Goal: Task Accomplishment & Management: Manage account settings

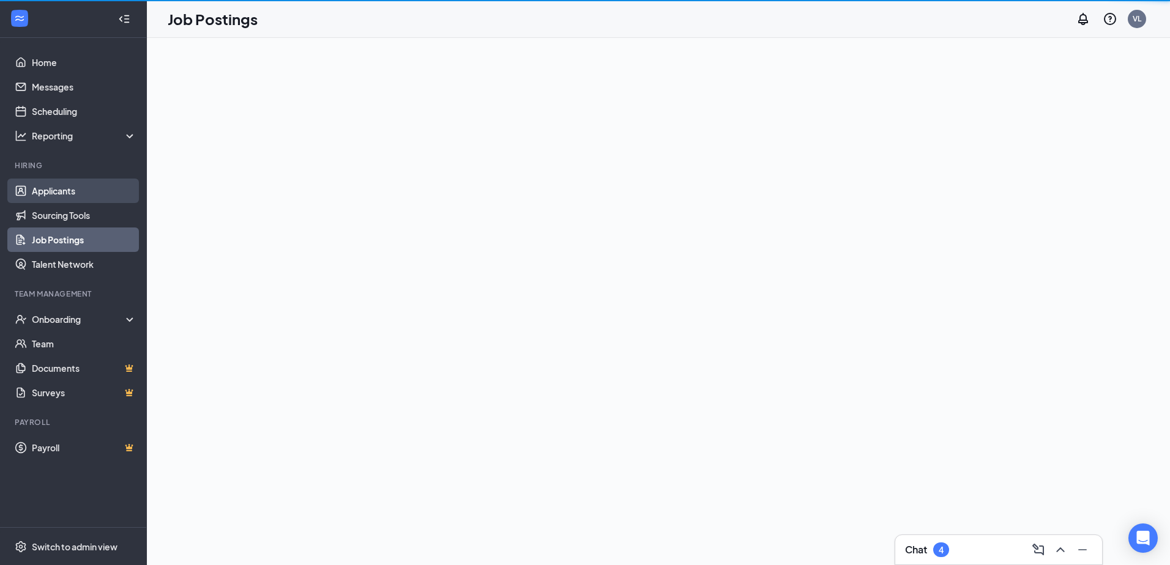
click at [81, 194] on link "Applicants" at bounding box center [84, 191] width 105 height 24
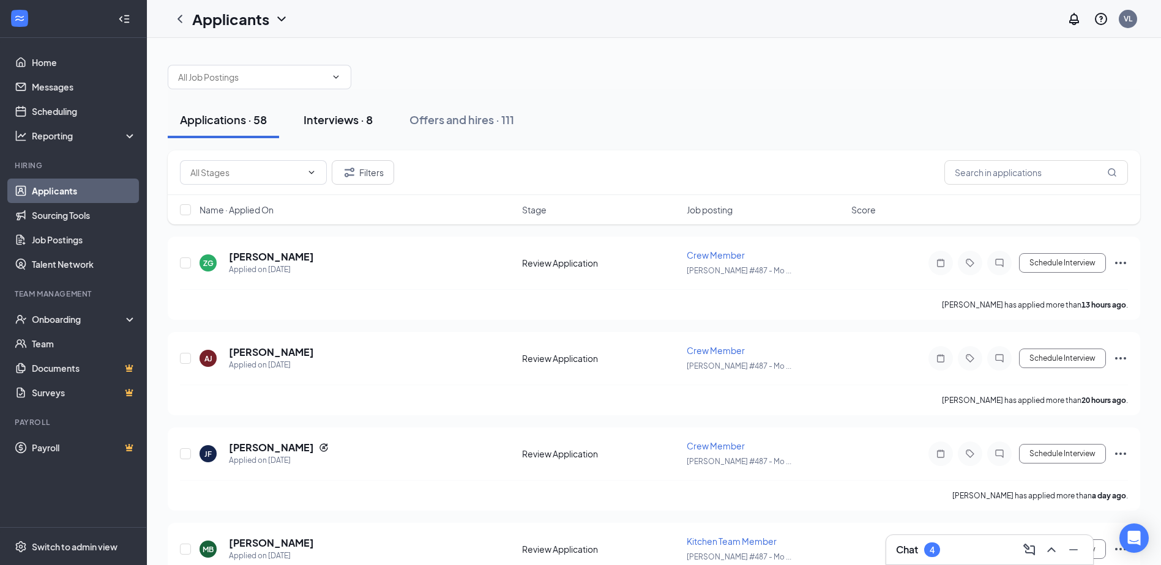
click at [345, 124] on div "Interviews · 8" at bounding box center [337, 119] width 69 height 15
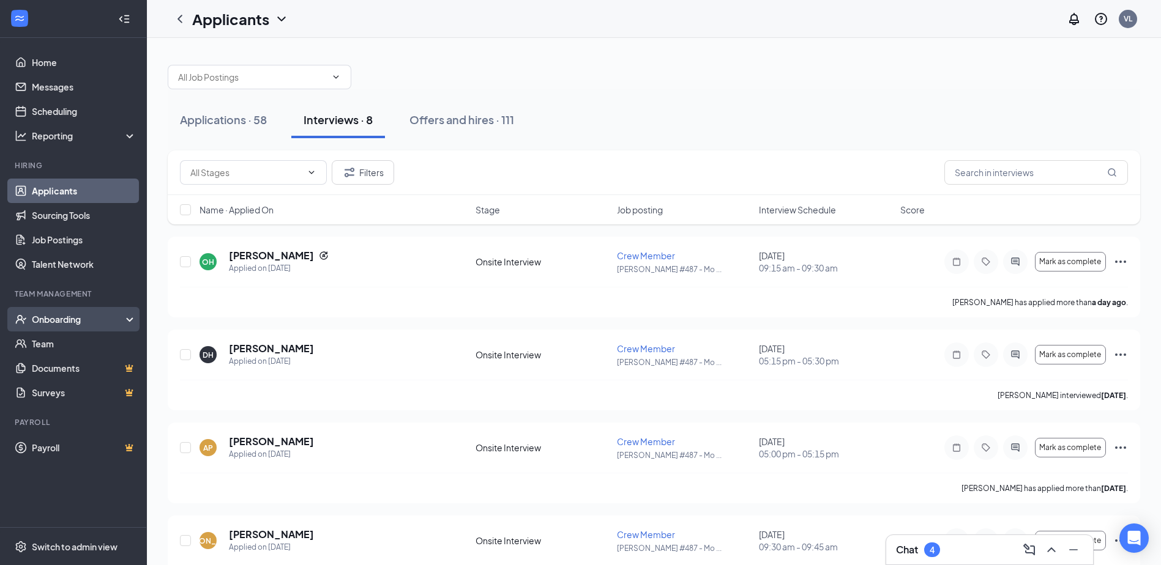
click at [18, 316] on icon "UserCheck" at bounding box center [21, 319] width 10 height 9
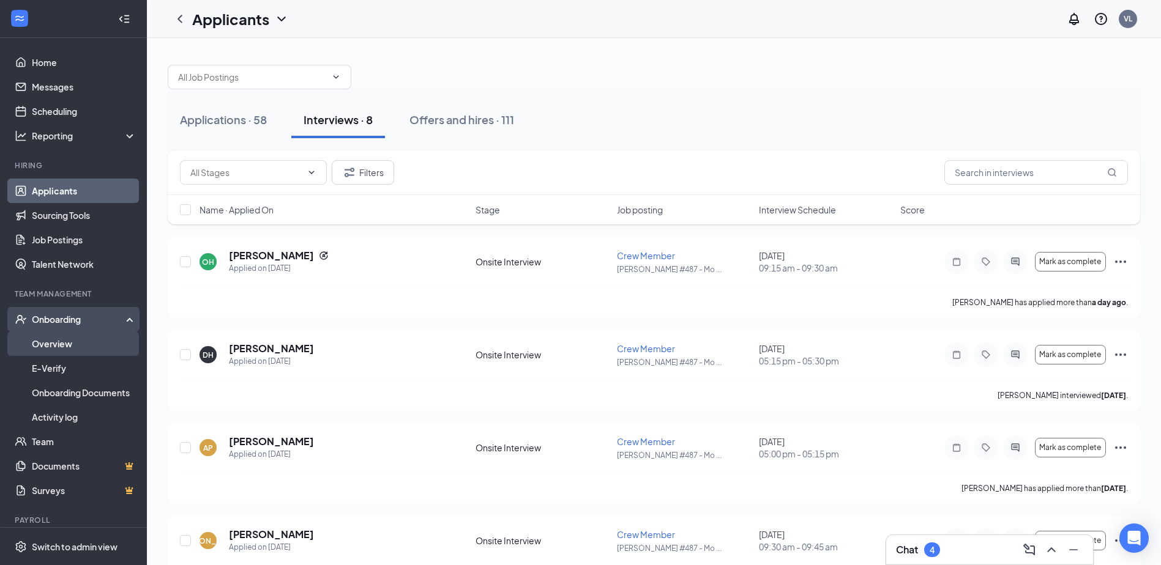
click at [61, 342] on link "Overview" at bounding box center [84, 344] width 105 height 24
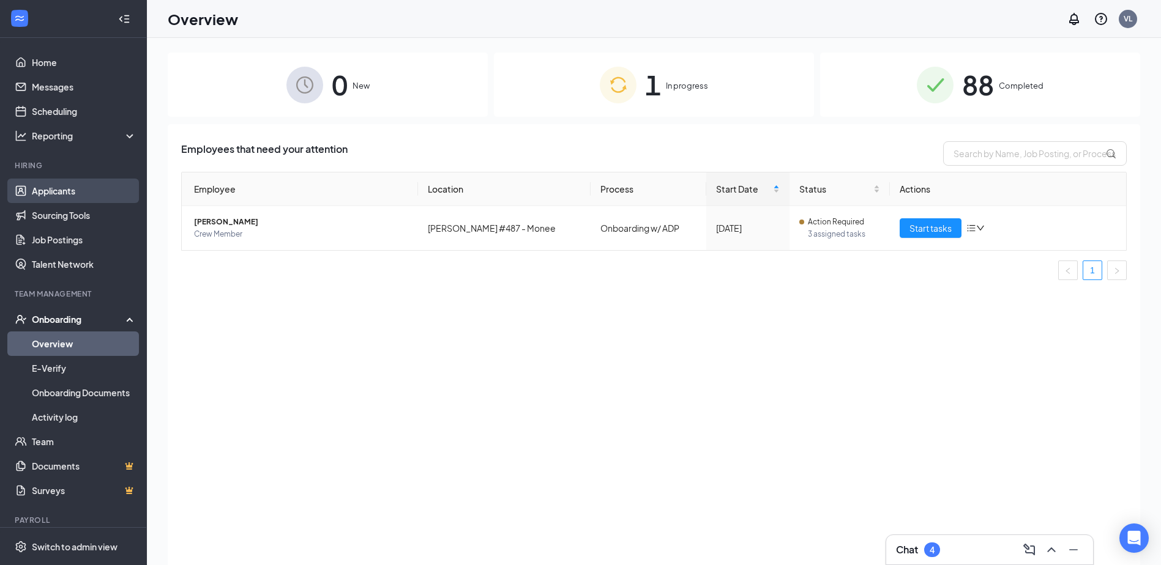
click at [61, 195] on link "Applicants" at bounding box center [84, 191] width 105 height 24
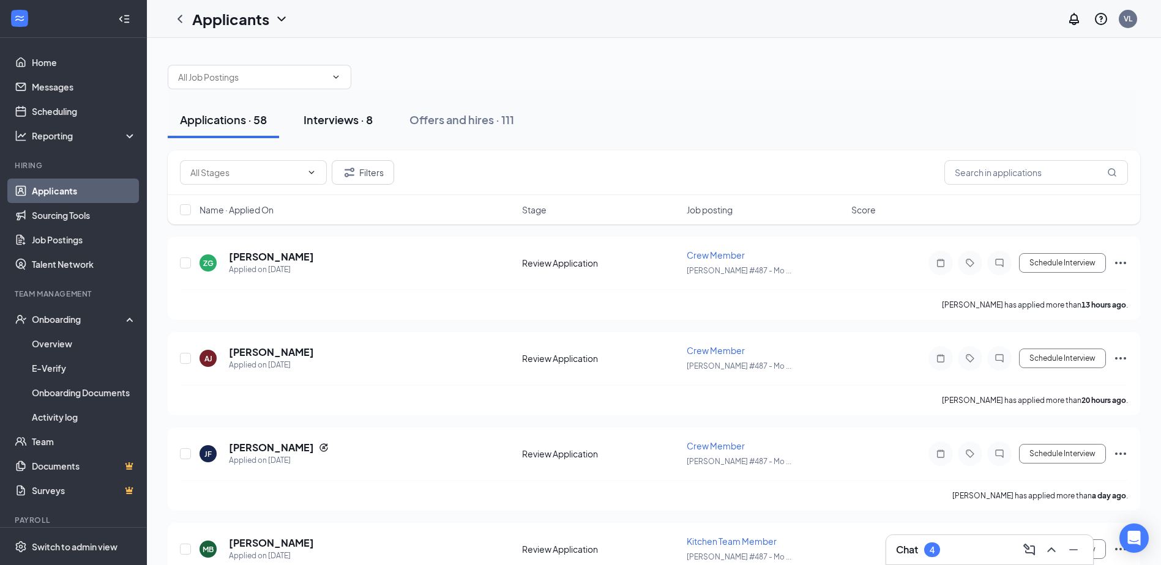
click at [365, 125] on div "Interviews · 8" at bounding box center [337, 119] width 69 height 15
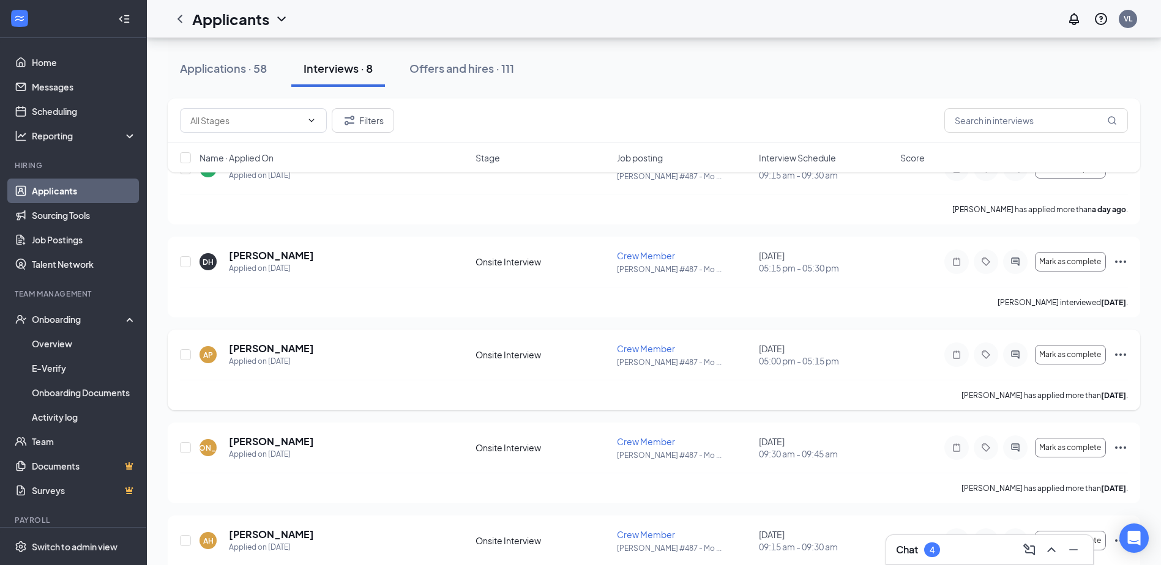
drag, startPoint x: 361, startPoint y: 360, endPoint x: 365, endPoint y: 393, distance: 33.9
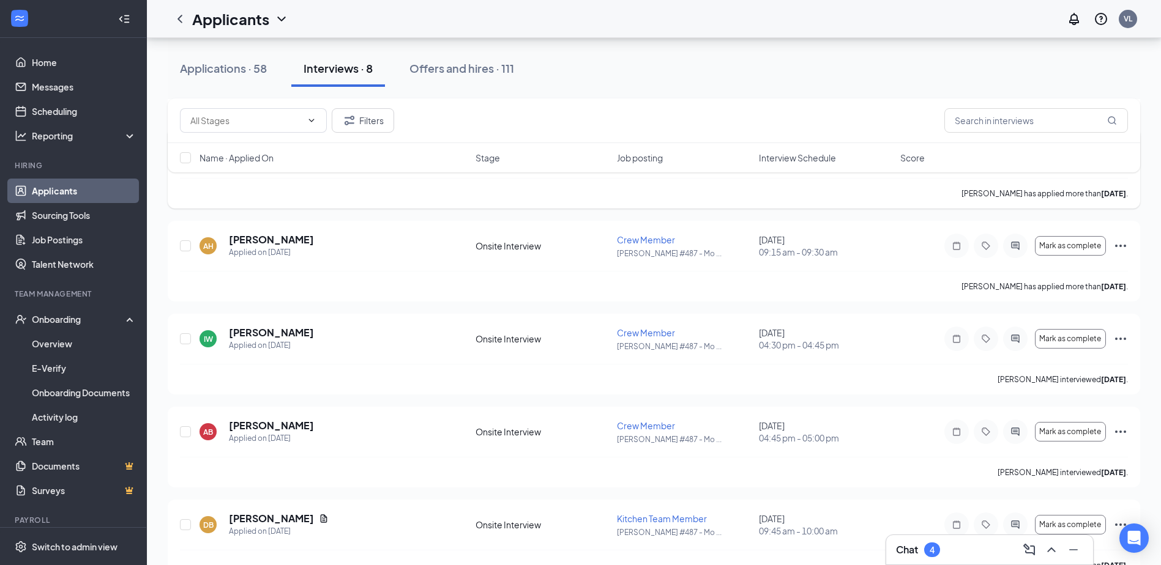
drag, startPoint x: 383, startPoint y: 345, endPoint x: 384, endPoint y: 384, distance: 38.6
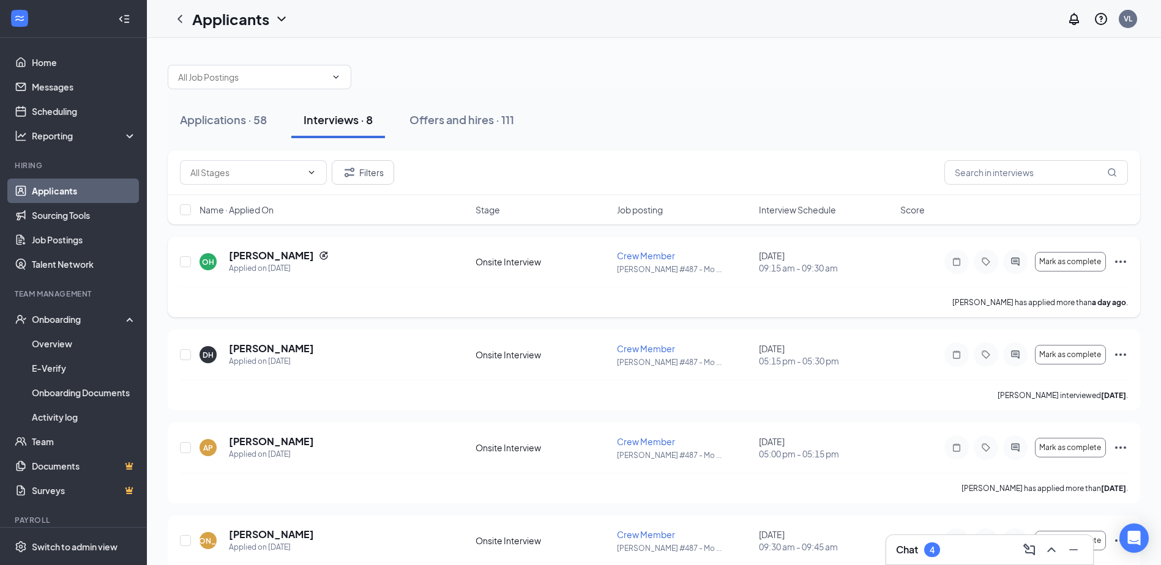
click at [1122, 256] on icon "Ellipses" at bounding box center [1120, 262] width 15 height 15
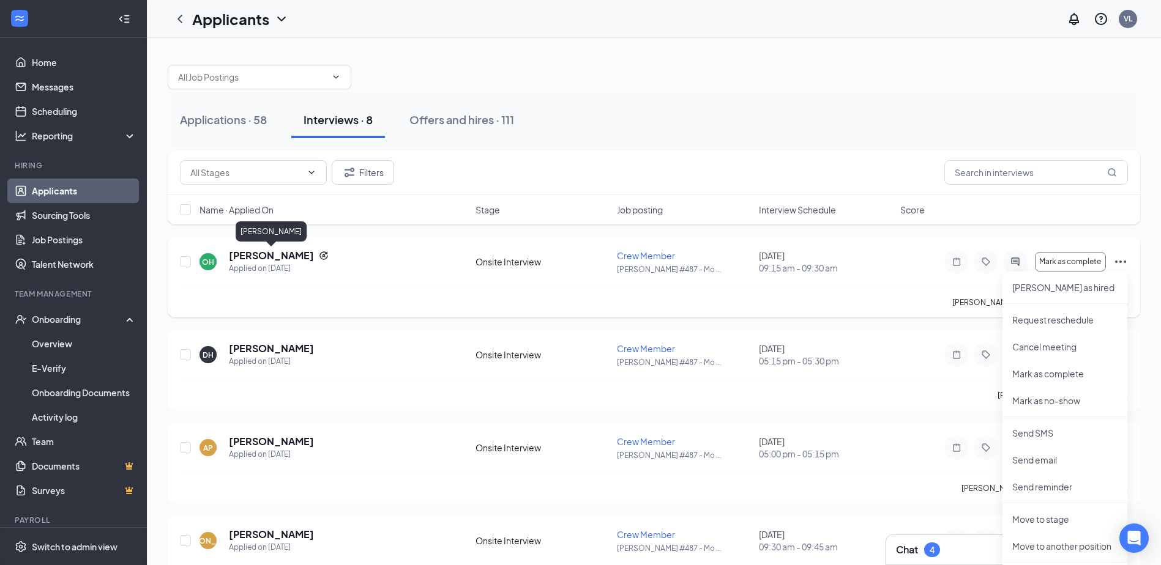
click at [273, 254] on h5 "[PERSON_NAME]" at bounding box center [271, 255] width 85 height 13
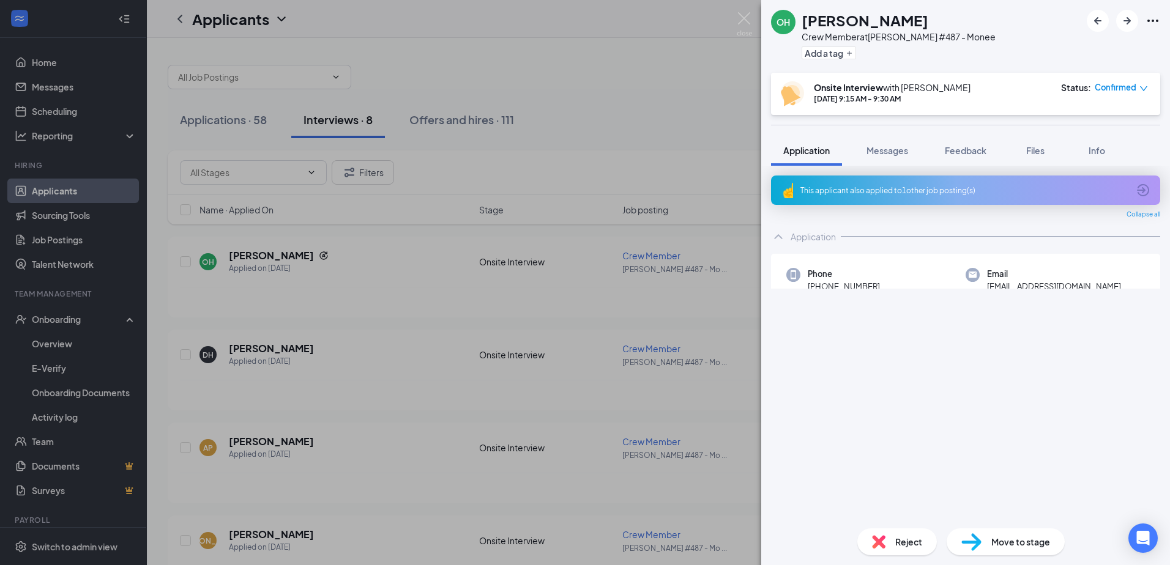
click at [1156, 22] on icon "Ellipses" at bounding box center [1152, 20] width 15 height 15
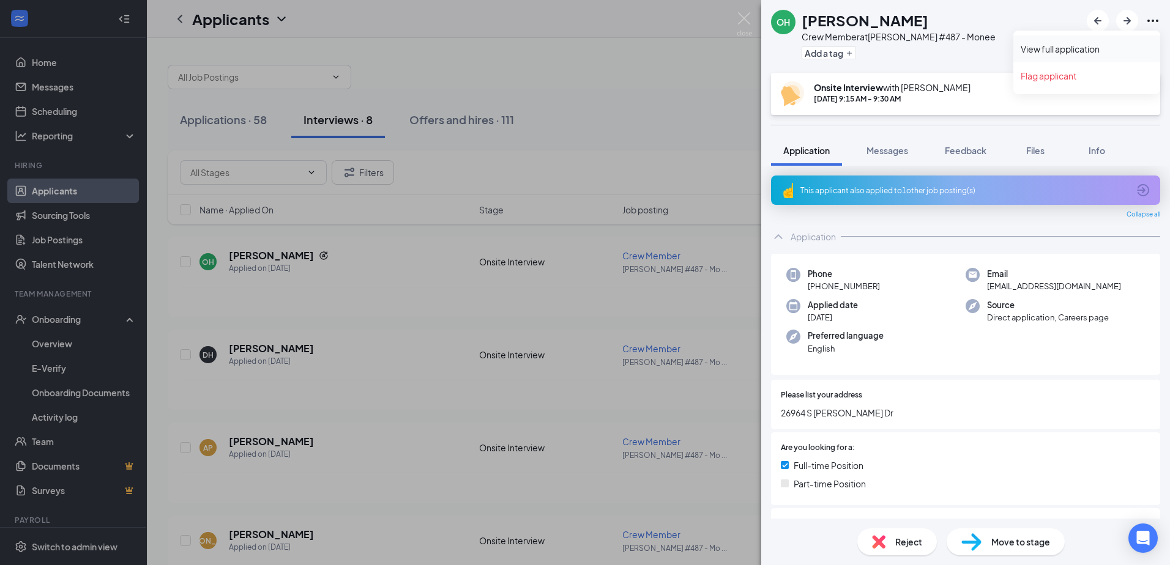
click at [1096, 51] on link "View full application" at bounding box center [1087, 49] width 132 height 12
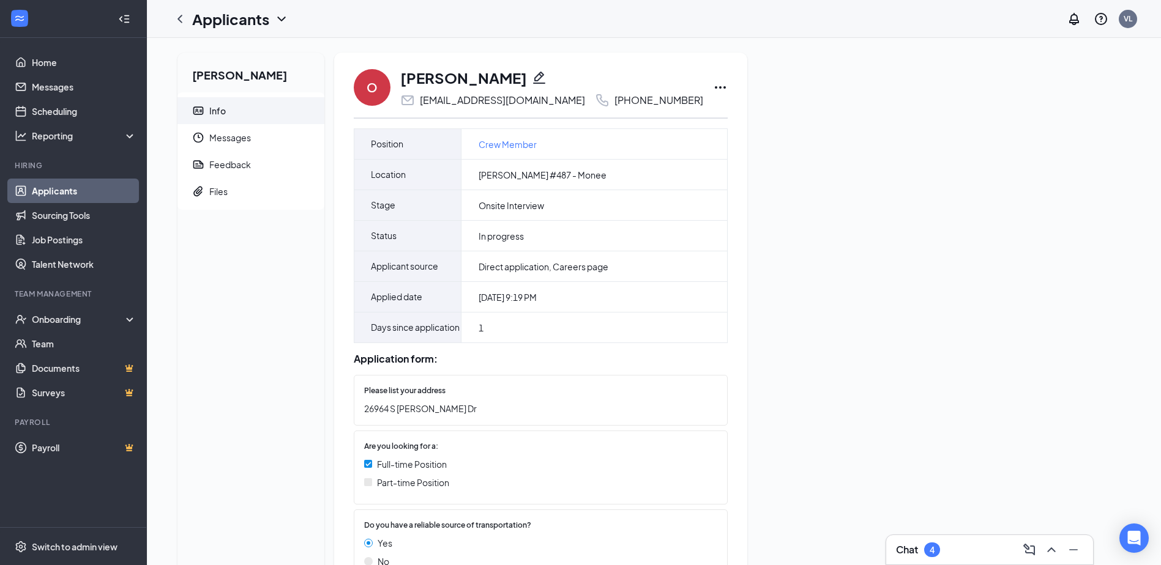
click at [713, 86] on icon "Ellipses" at bounding box center [720, 87] width 15 height 15
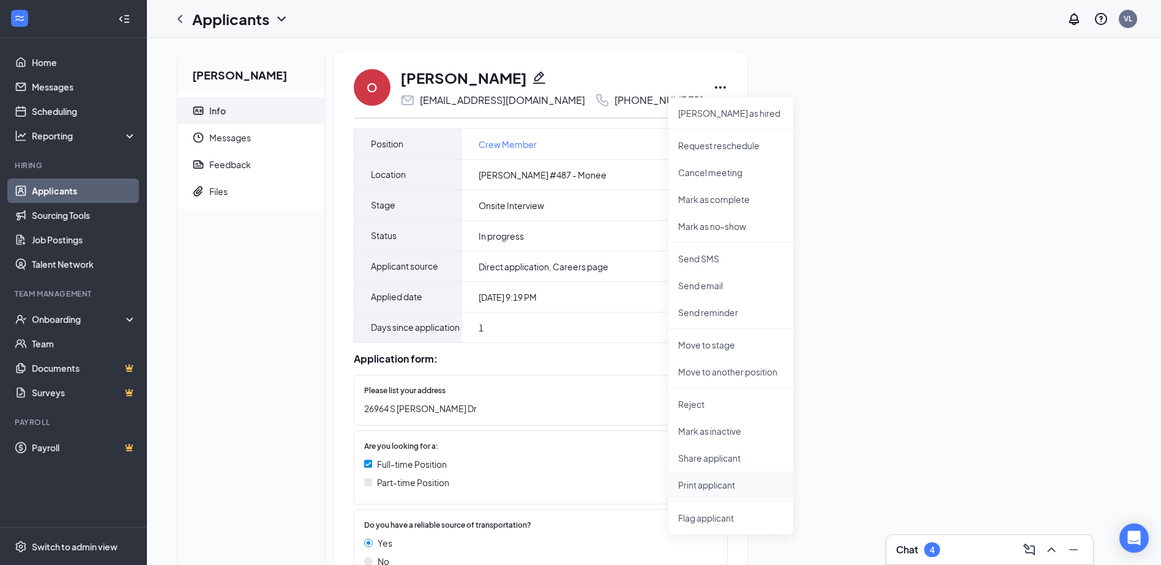
click at [711, 488] on p "Print applicant" at bounding box center [730, 485] width 105 height 12
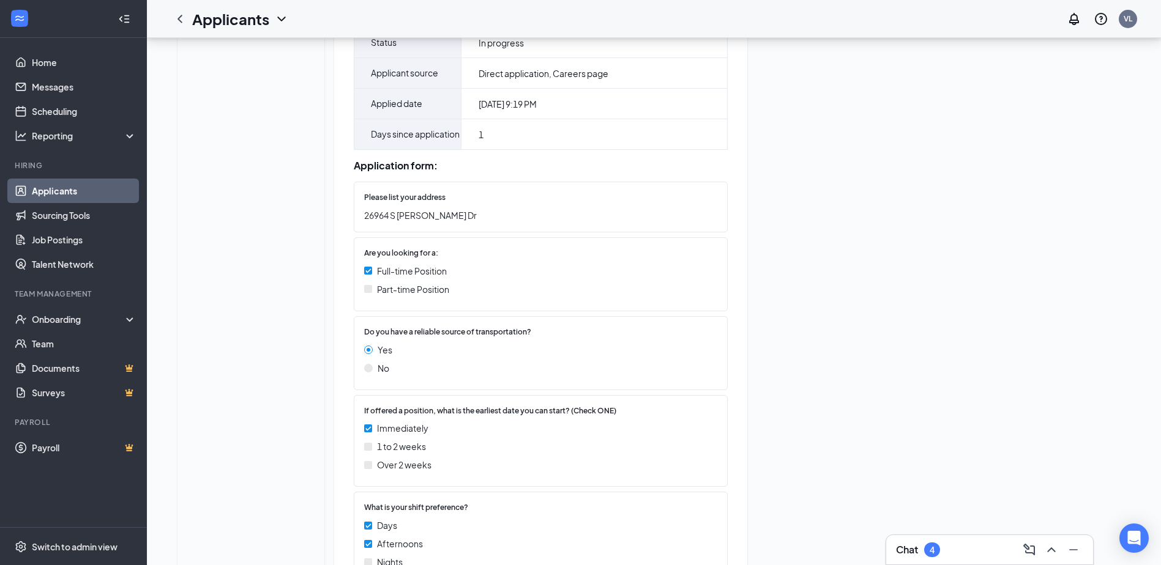
drag, startPoint x: 814, startPoint y: 202, endPoint x: 817, endPoint y: 292, distance: 90.6
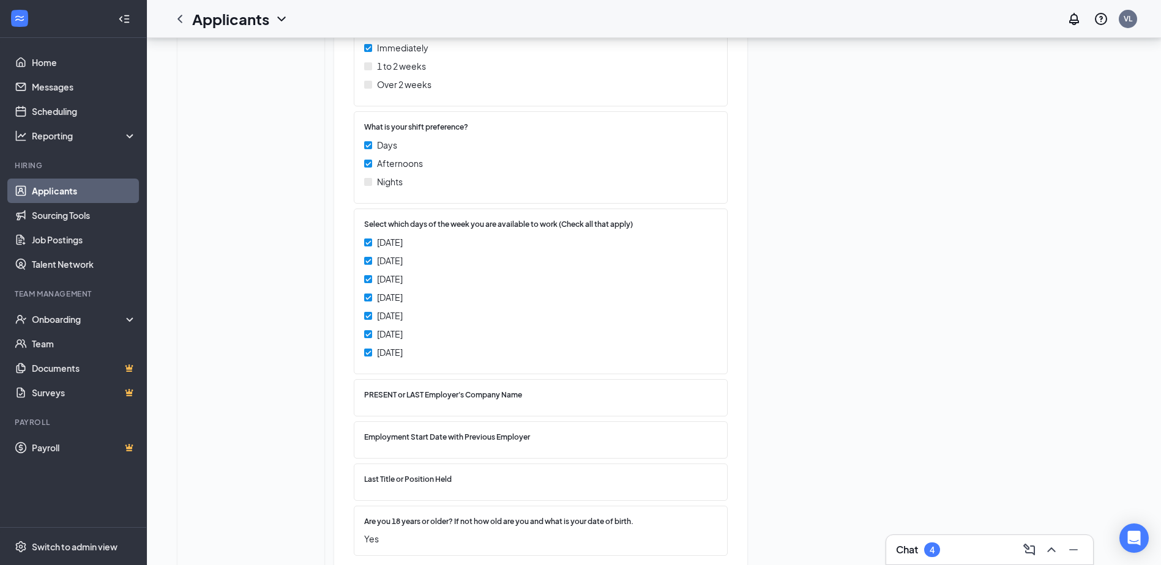
scroll to position [639, 0]
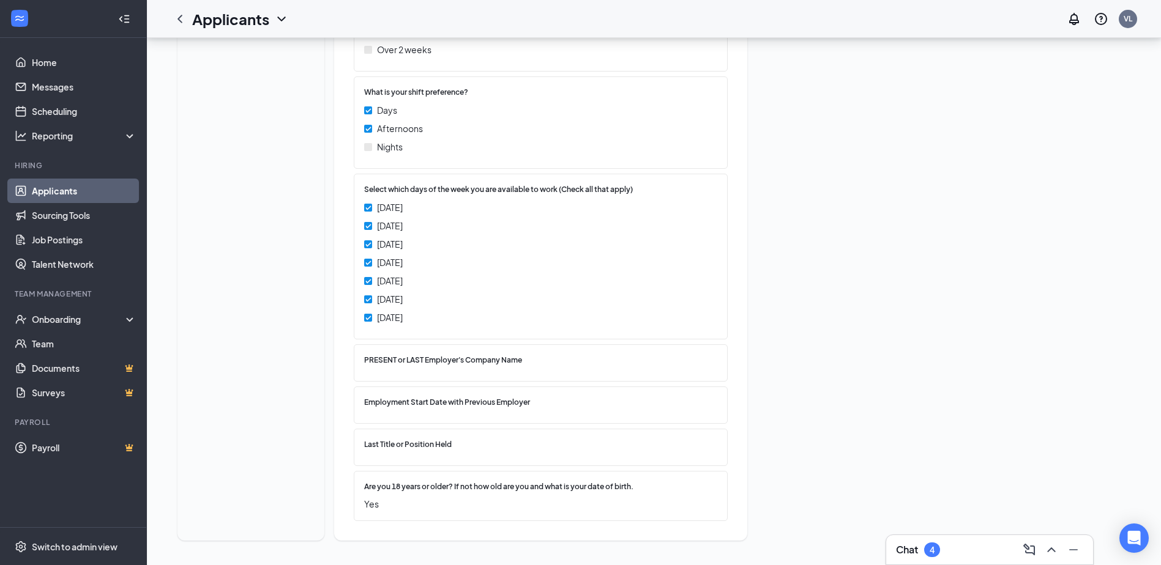
drag, startPoint x: 846, startPoint y: 210, endPoint x: 846, endPoint y: 272, distance: 62.4
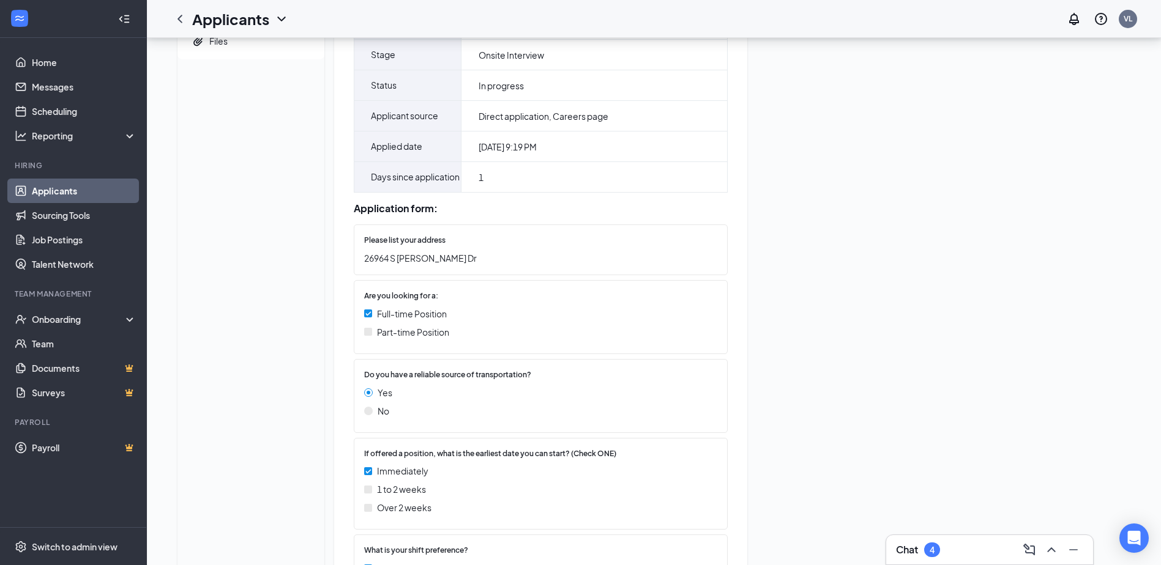
scroll to position [0, 0]
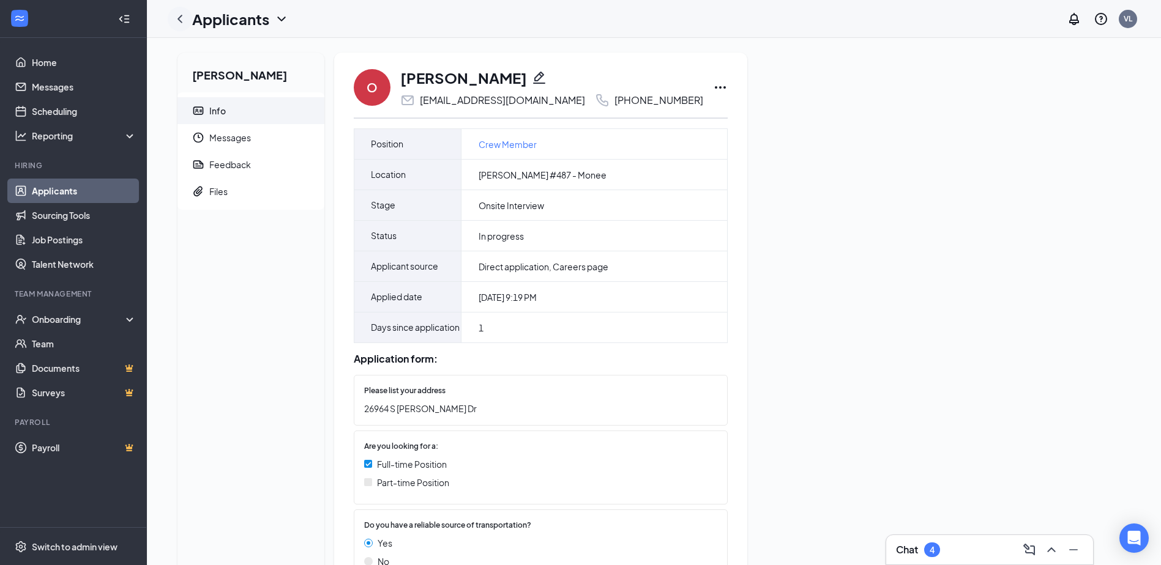
click at [180, 23] on icon "ChevronLeft" at bounding box center [180, 19] width 15 height 15
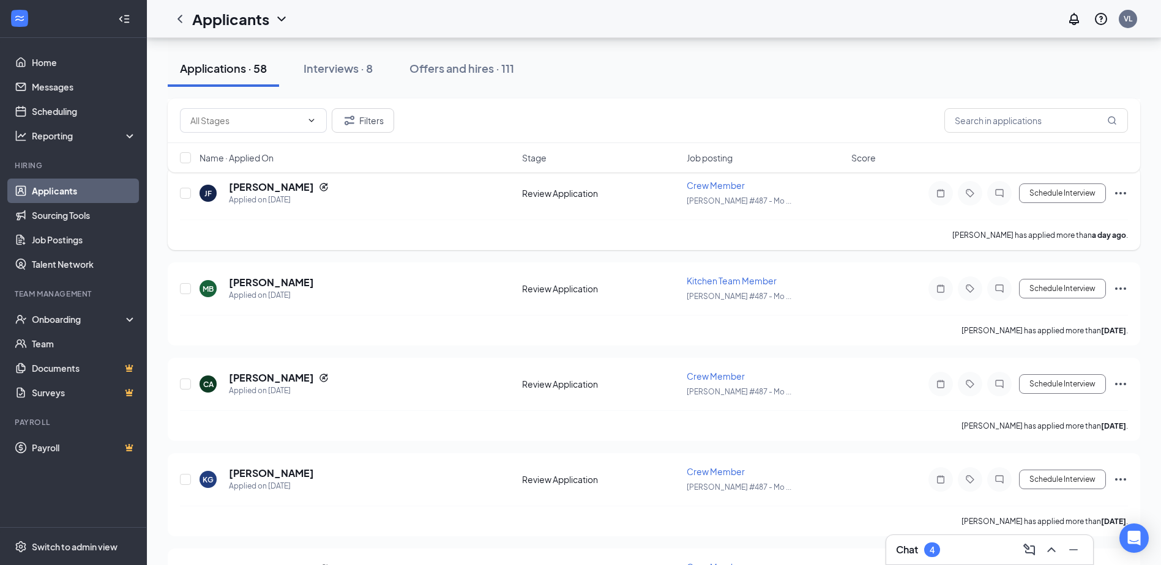
drag, startPoint x: 355, startPoint y: 385, endPoint x: 348, endPoint y: 430, distance: 45.3
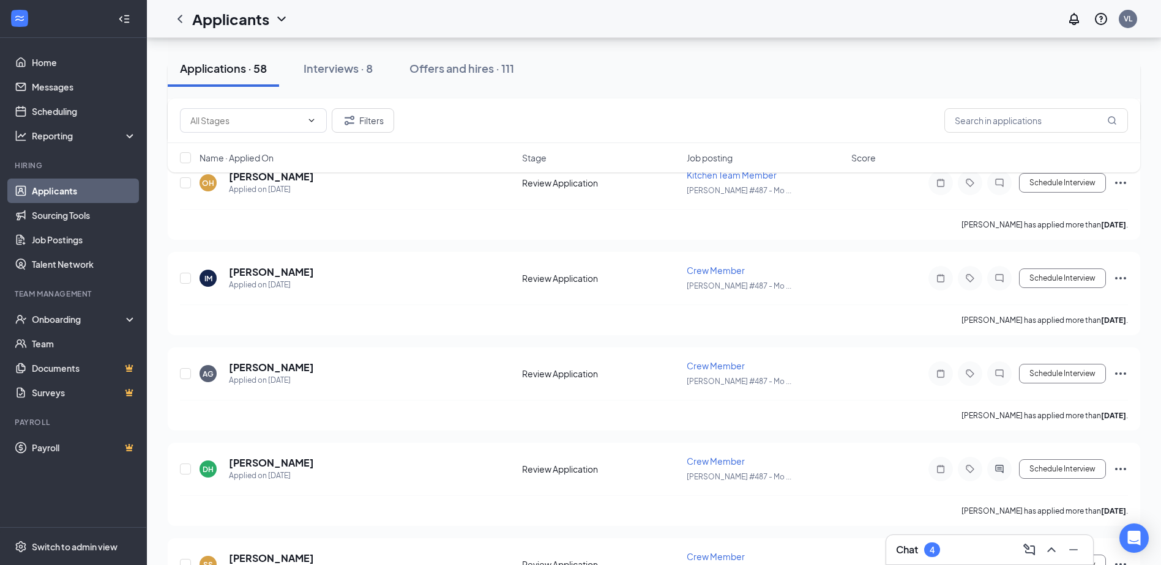
drag, startPoint x: 365, startPoint y: 295, endPoint x: 355, endPoint y: 370, distance: 75.8
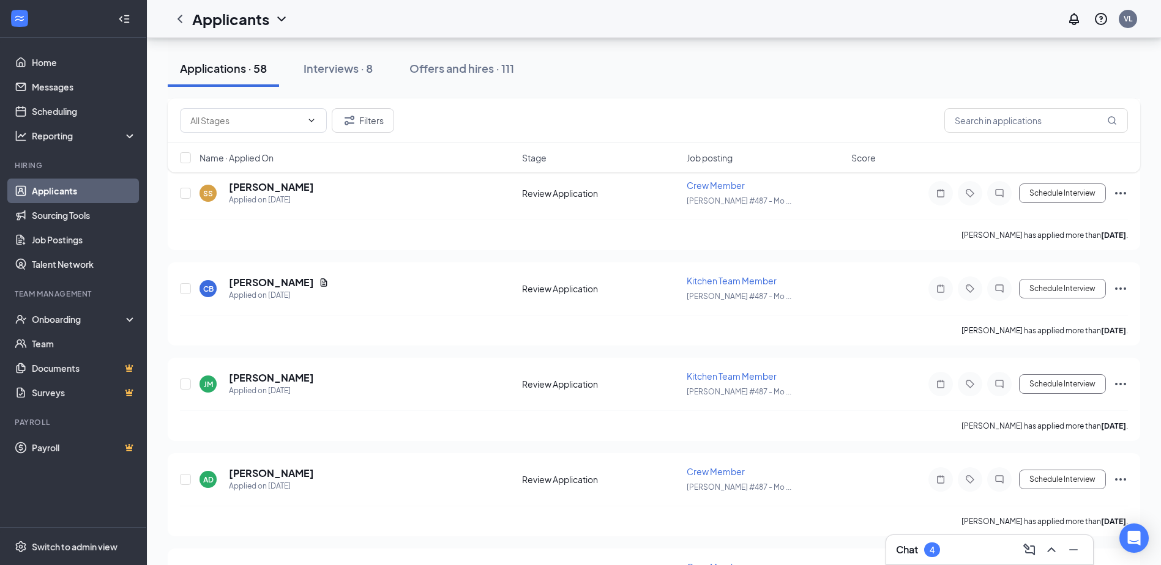
drag, startPoint x: 346, startPoint y: 428, endPoint x: 343, endPoint y: 448, distance: 20.4
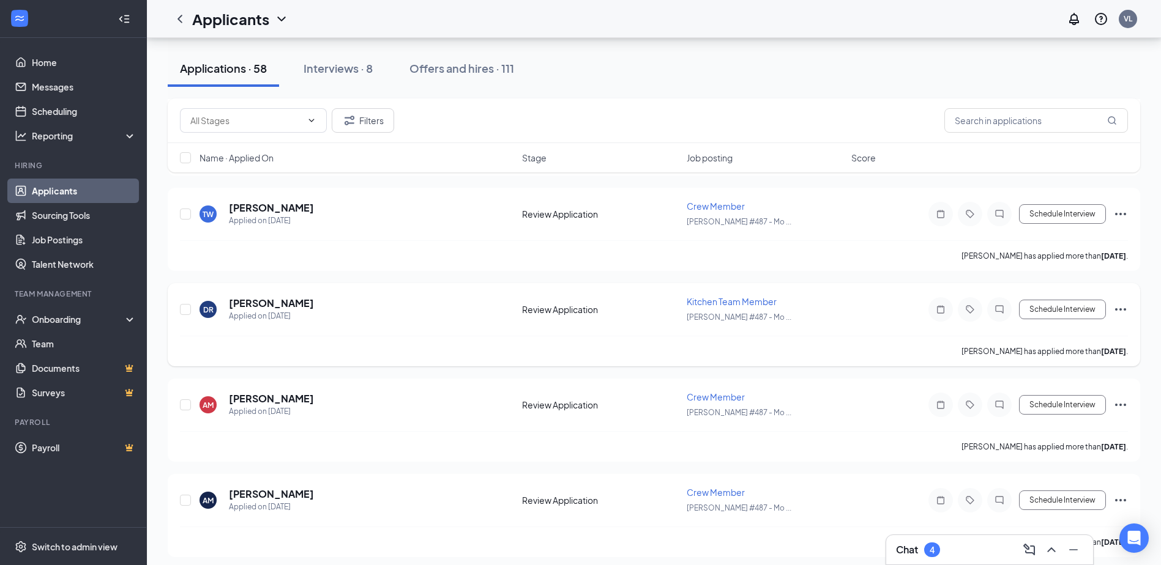
scroll to position [1604, 0]
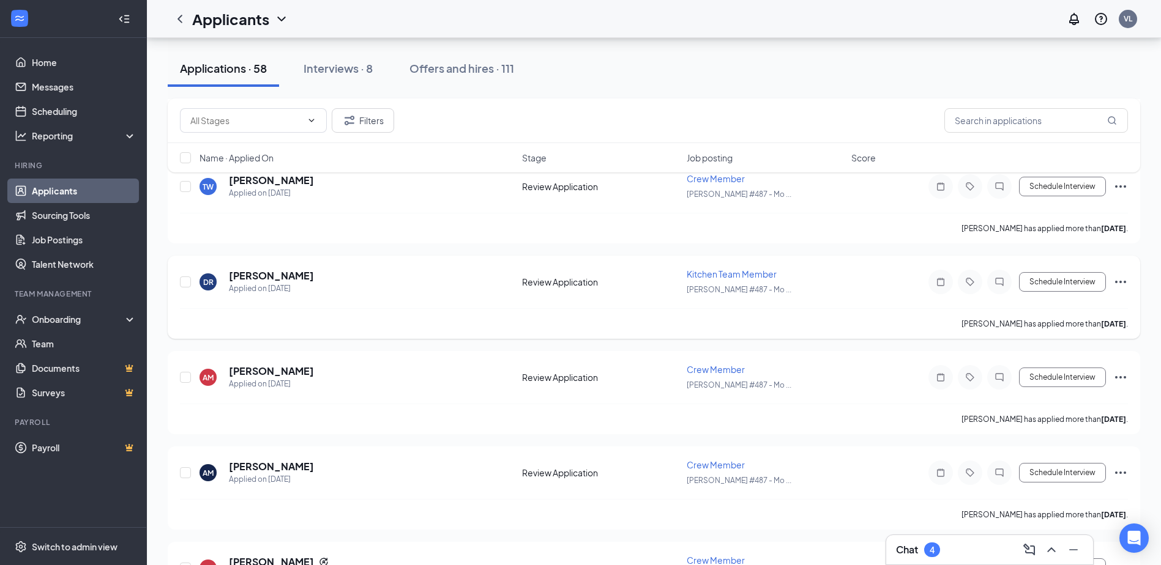
drag, startPoint x: 370, startPoint y: 351, endPoint x: 362, endPoint y: 398, distance: 47.1
click at [366, 80] on button "Interviews · 8" at bounding box center [338, 68] width 94 height 37
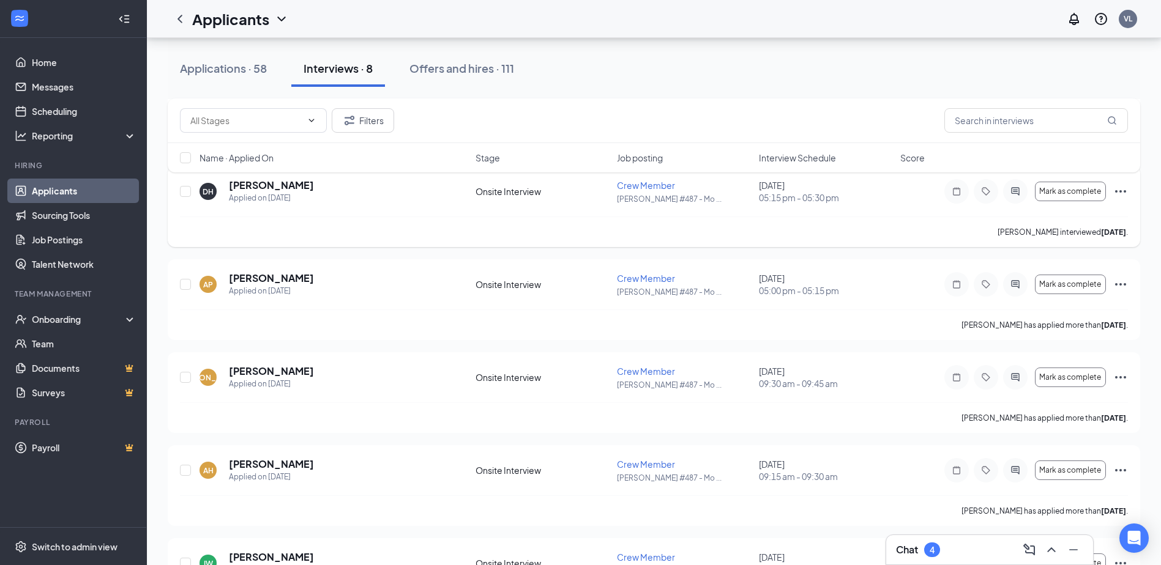
drag, startPoint x: 403, startPoint y: 329, endPoint x: 400, endPoint y: 342, distance: 13.2
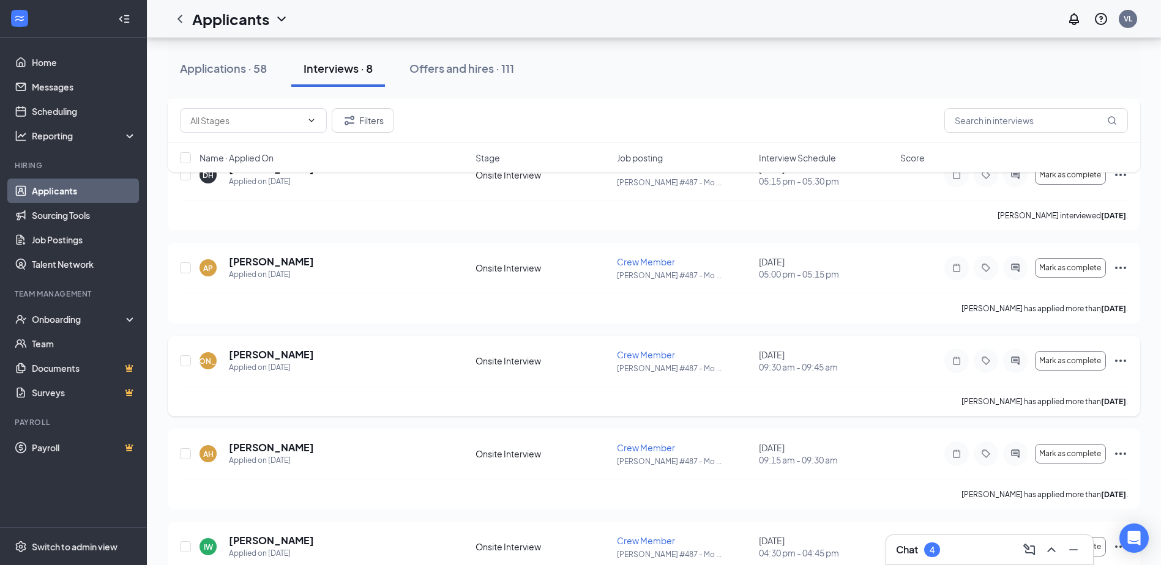
click at [1122, 363] on icon "Ellipses" at bounding box center [1120, 361] width 15 height 15
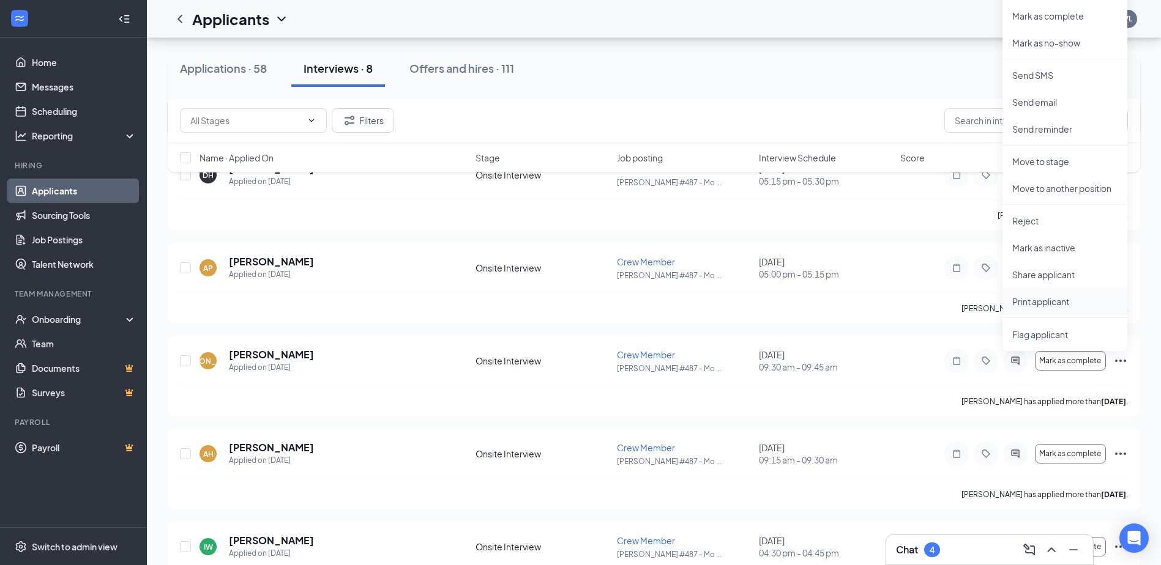
click at [1077, 297] on p "Print applicant" at bounding box center [1064, 302] width 105 height 12
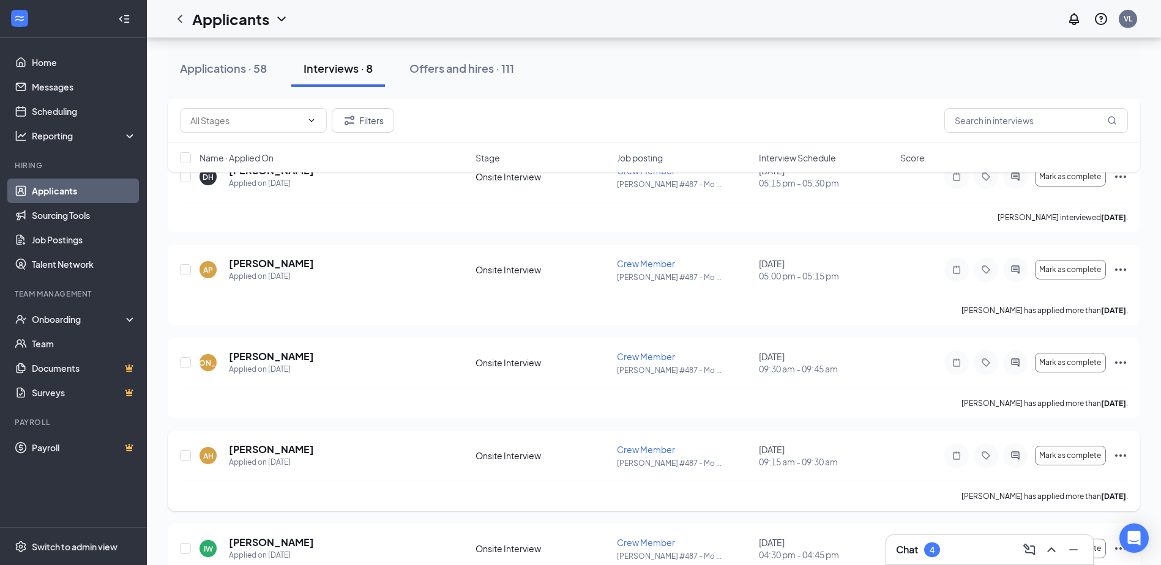
scroll to position [0, 0]
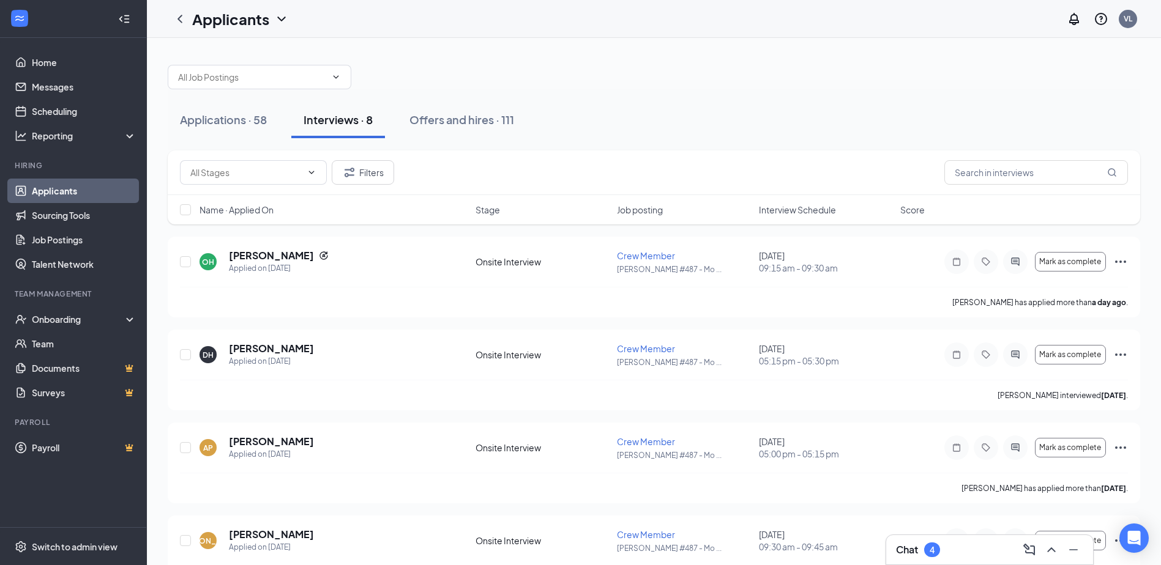
drag, startPoint x: 348, startPoint y: 531, endPoint x: 348, endPoint y: 464, distance: 66.7
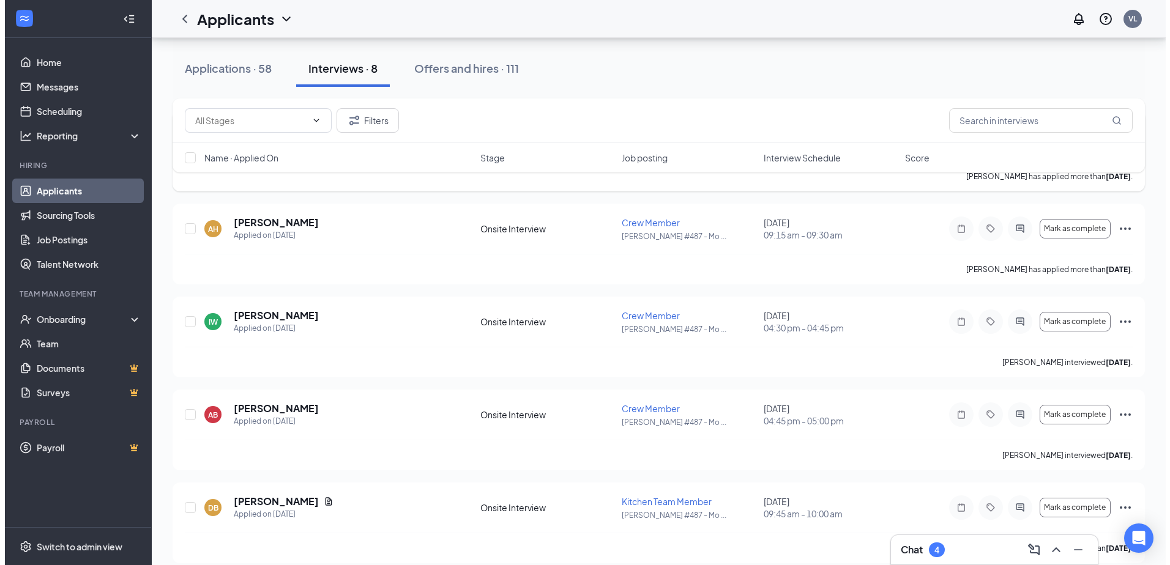
scroll to position [418, 0]
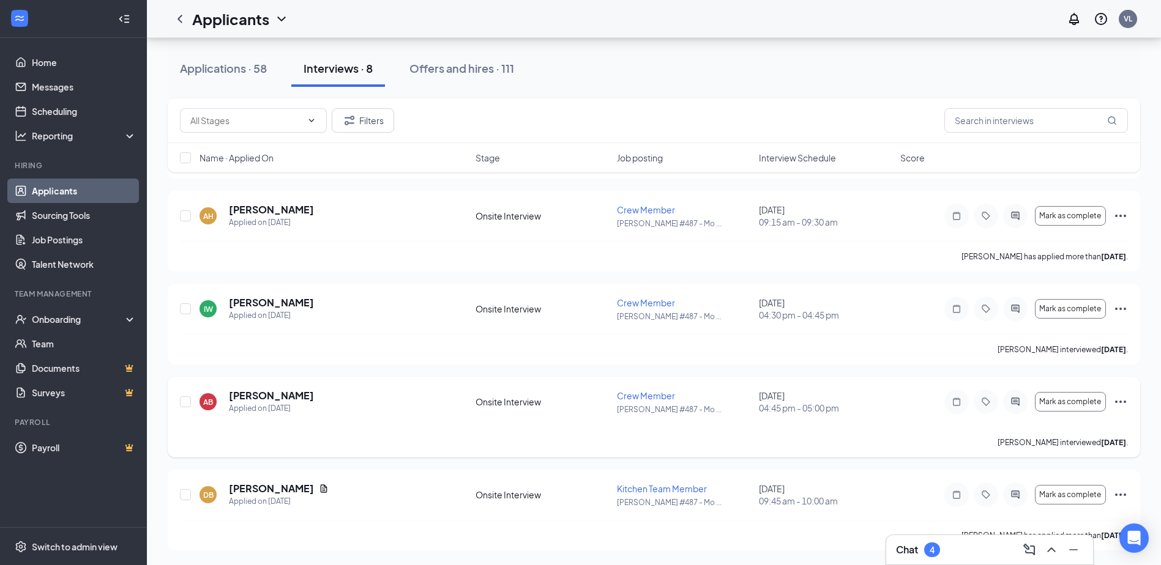
drag, startPoint x: 461, startPoint y: 377, endPoint x: 461, endPoint y: 422, distance: 45.3
click at [1119, 493] on icon "Ellipses" at bounding box center [1120, 495] width 15 height 15
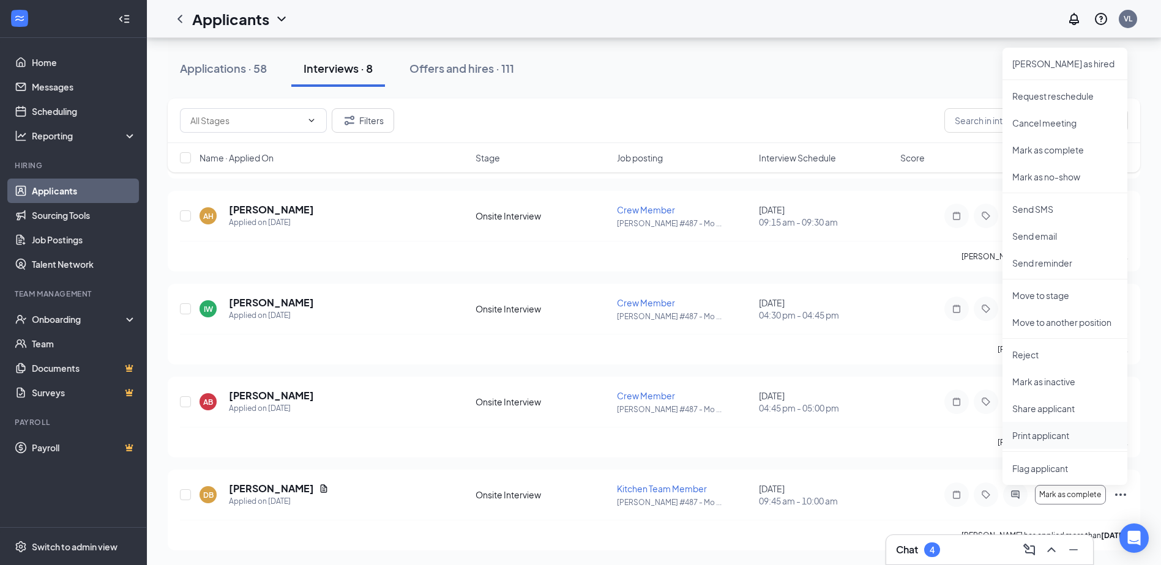
click at [1061, 437] on p "Print applicant" at bounding box center [1064, 436] width 105 height 12
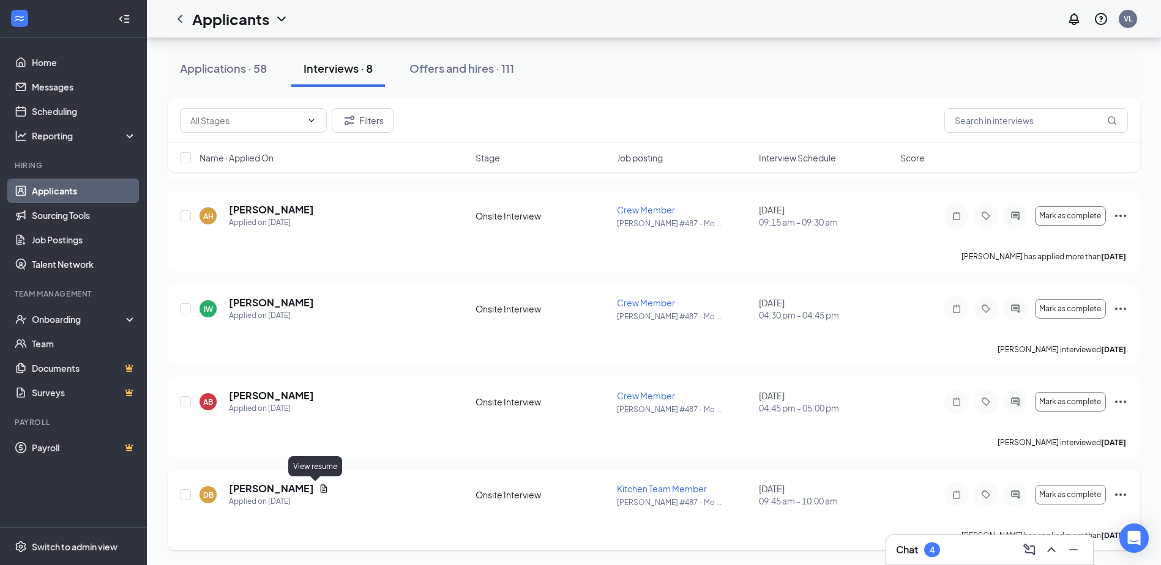
click at [321, 487] on icon "Document" at bounding box center [324, 489] width 7 height 8
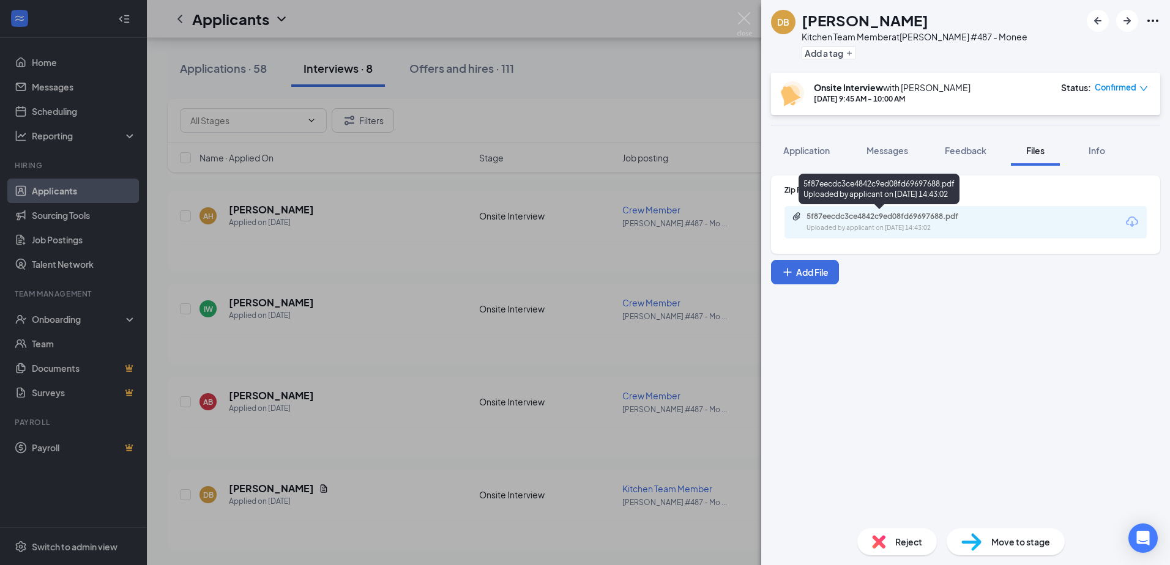
click at [858, 221] on div "5f87eecdc3ce4842c9ed08fd69697688.pdf Uploaded by applicant on [DATE] 14:43:02" at bounding box center [891, 222] width 198 height 21
